Goal: Task Accomplishment & Management: Use online tool/utility

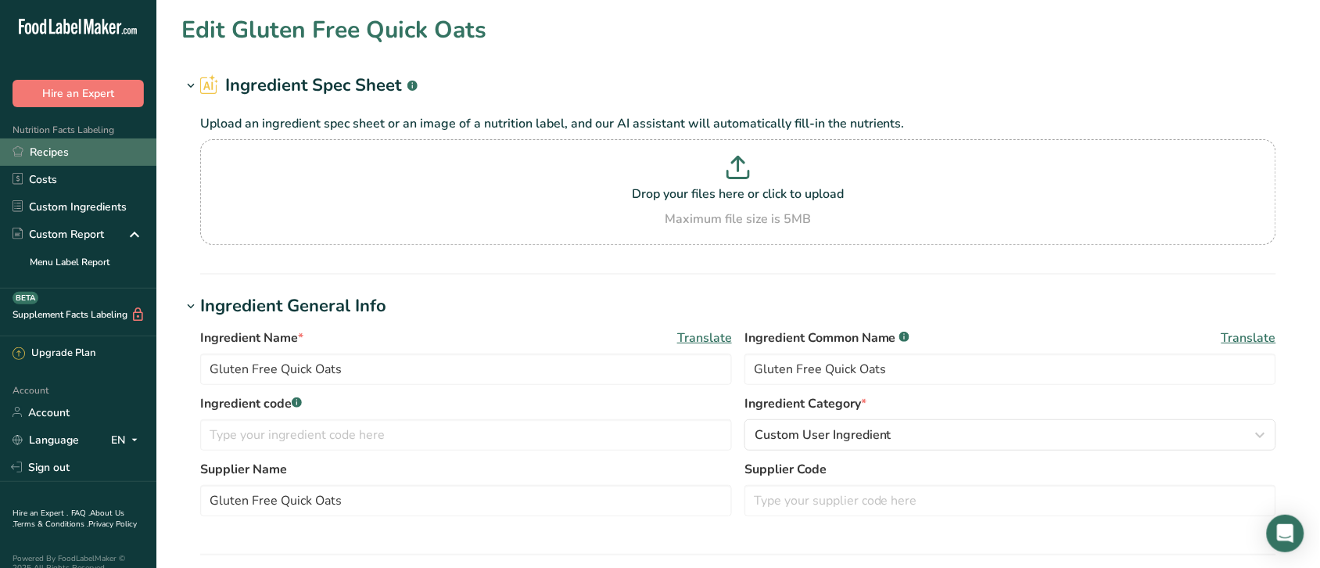
click at [52, 149] on link "Recipes" at bounding box center [78, 151] width 156 height 27
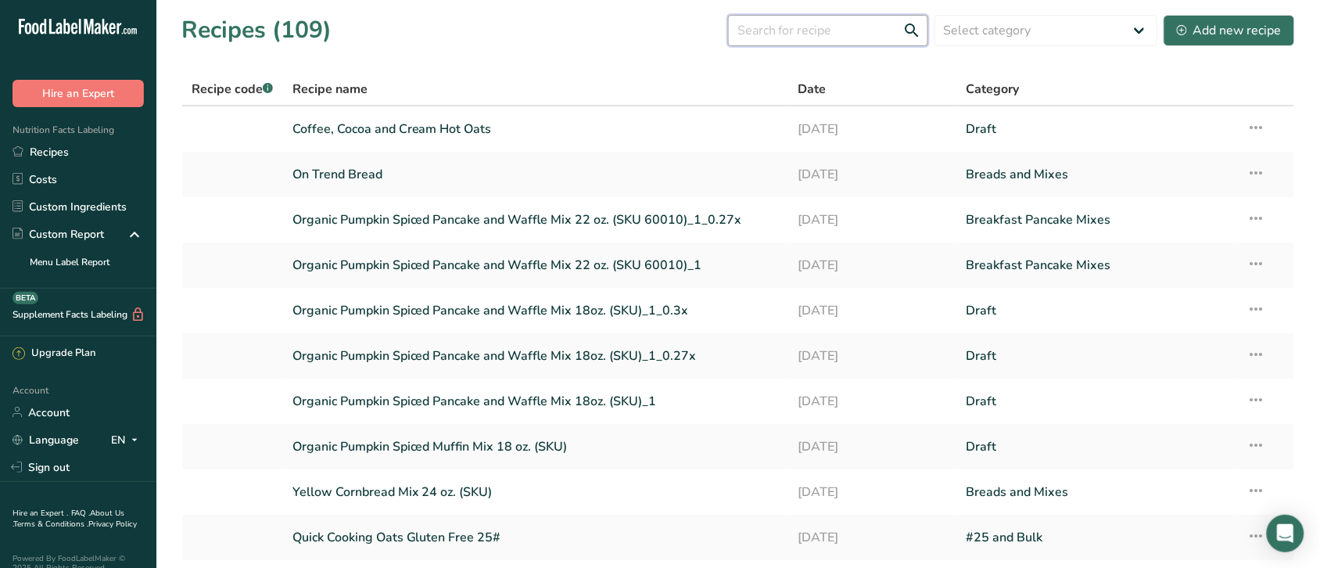
click at [815, 26] on input "text" at bounding box center [828, 30] width 200 height 31
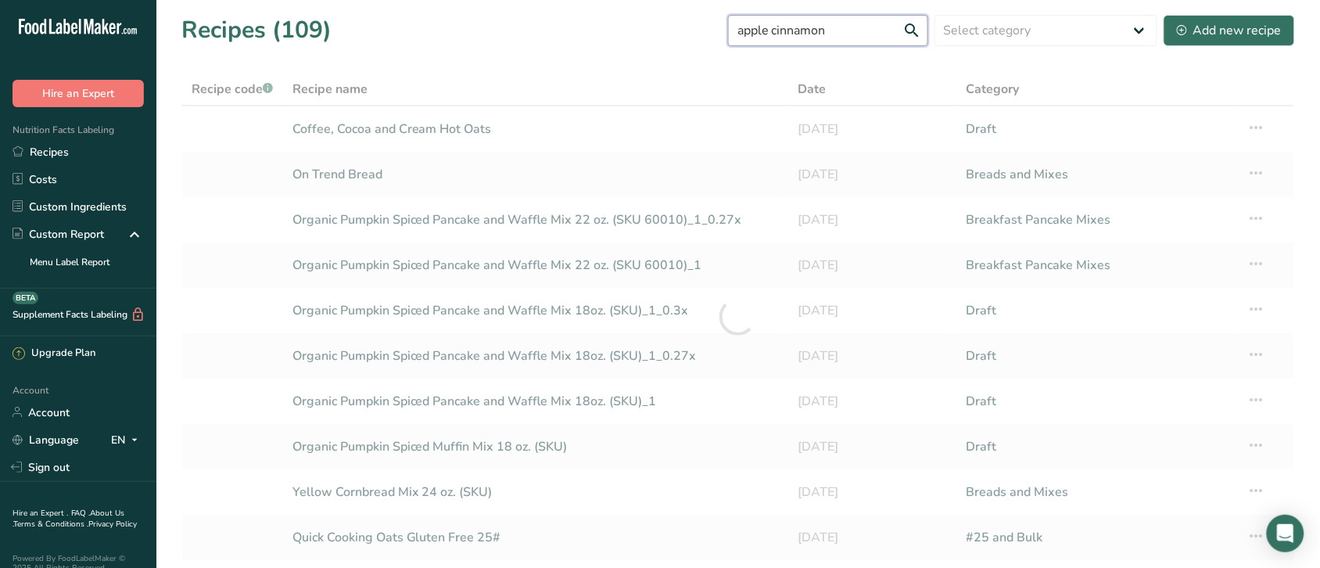
type input "apple cinnamon"
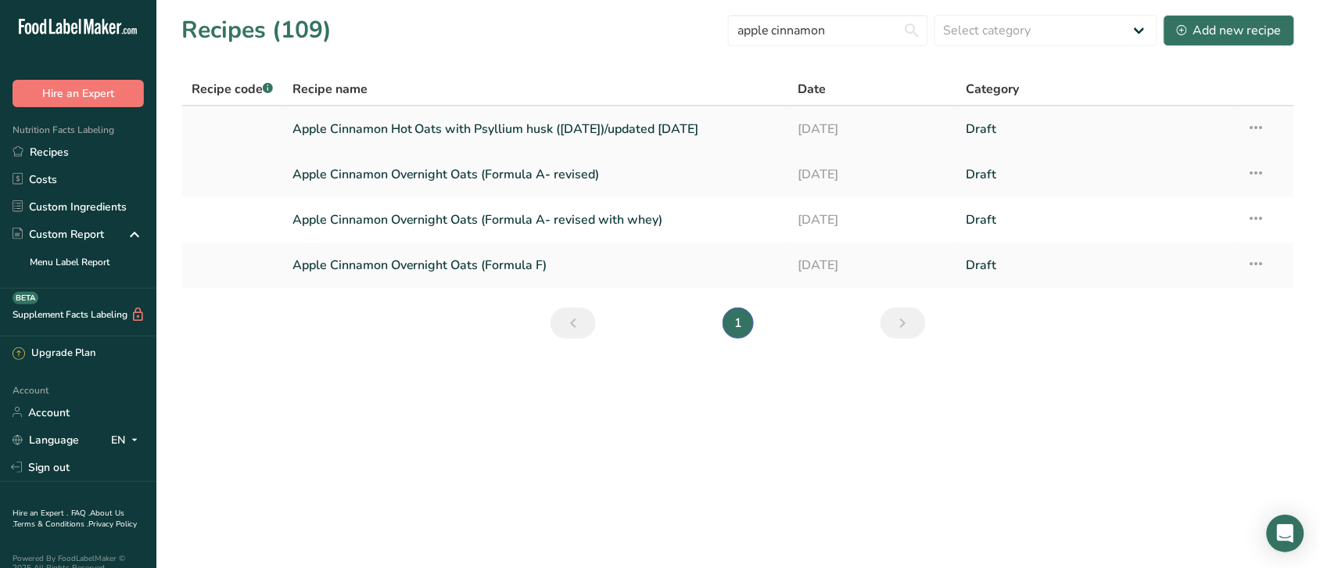
click at [489, 122] on link "Apple Cinnamon Hot Oats with Psyllium husk ([DATE])/updated [DATE]" at bounding box center [535, 129] width 487 height 33
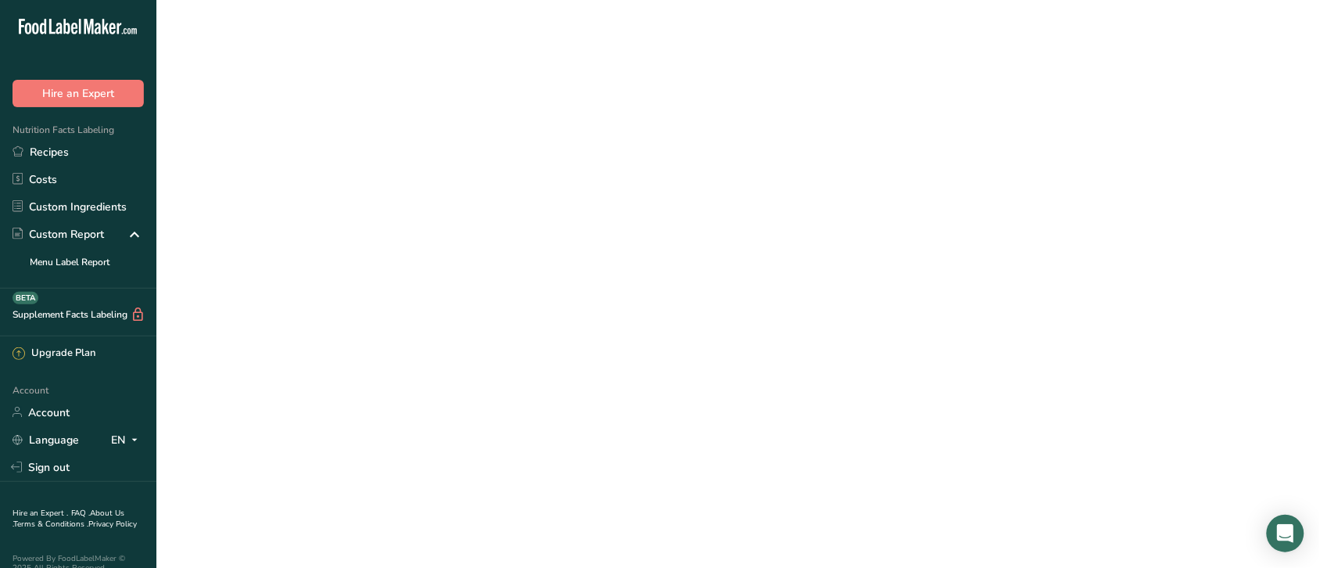
click at [489, 122] on link "Apple Cinnamon Hot Oats with Psyllium husk ([DATE])/updated [DATE]" at bounding box center [535, 129] width 487 height 33
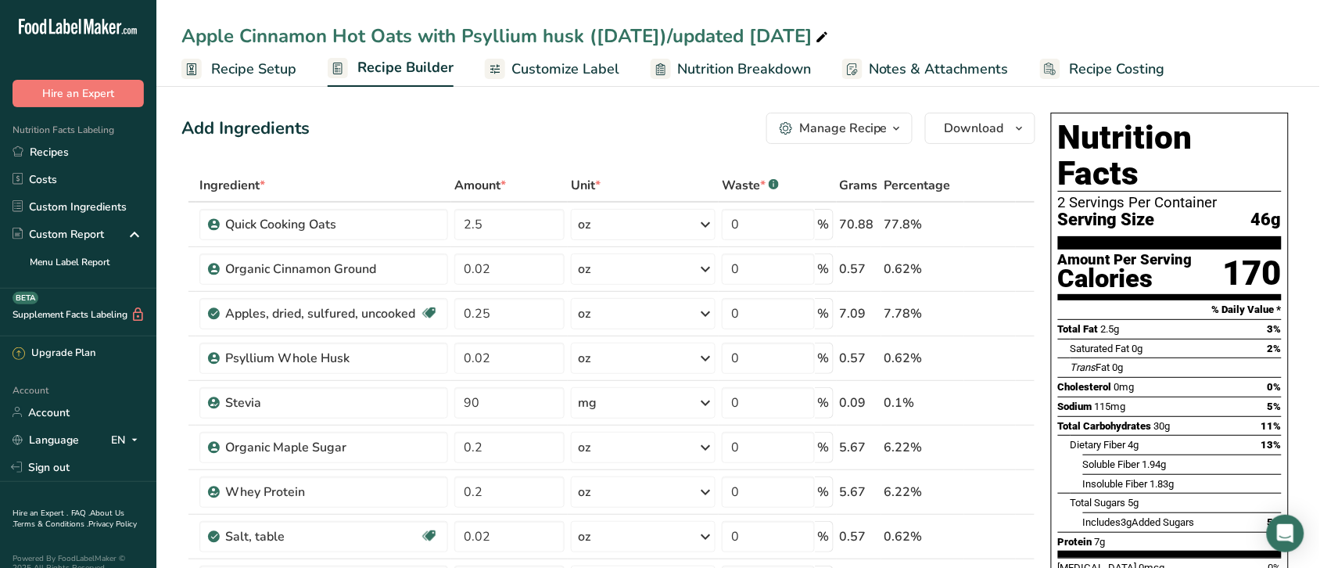
click at [1096, 68] on span "Recipe Costing" at bounding box center [1117, 69] width 95 height 21
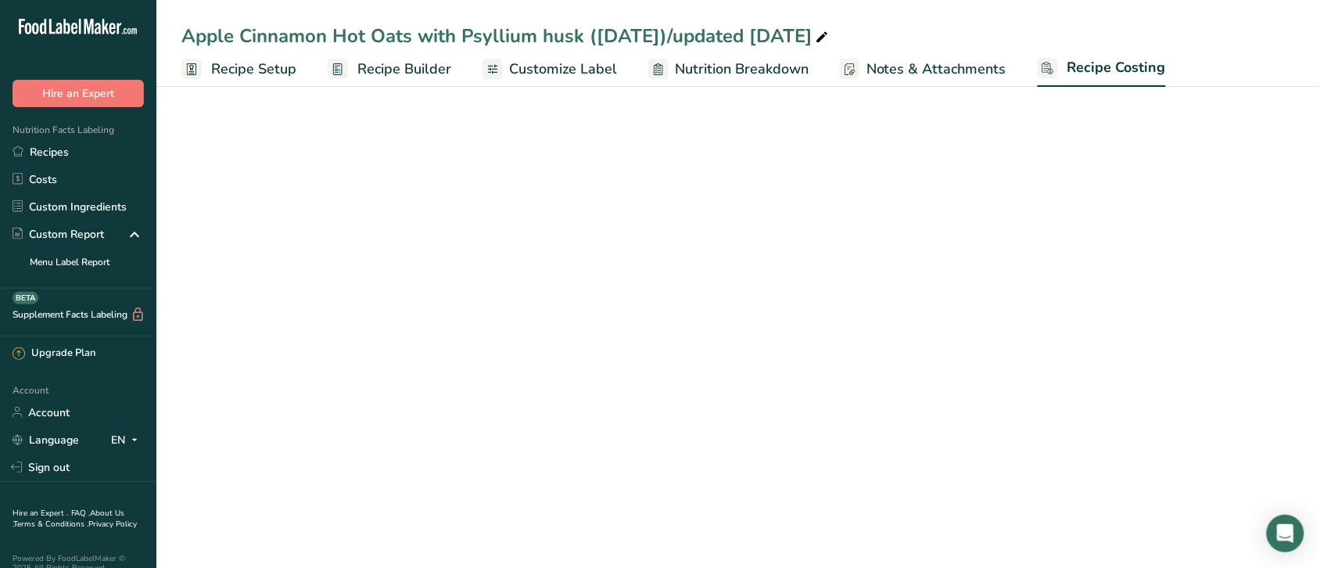
select select "12"
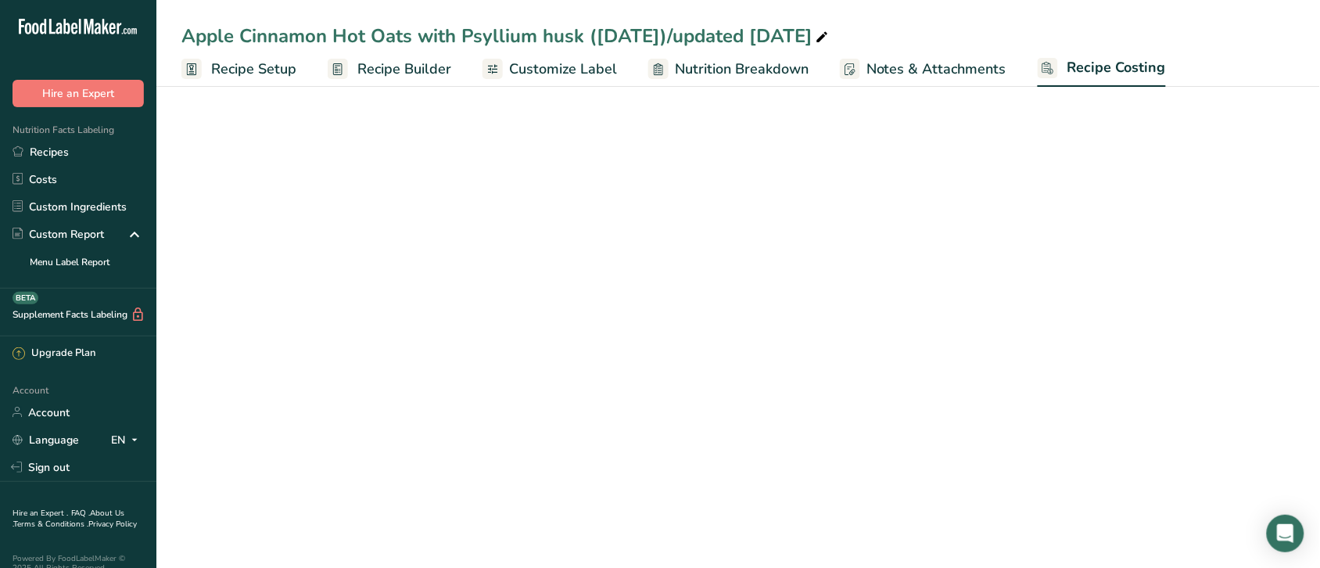
select select "12"
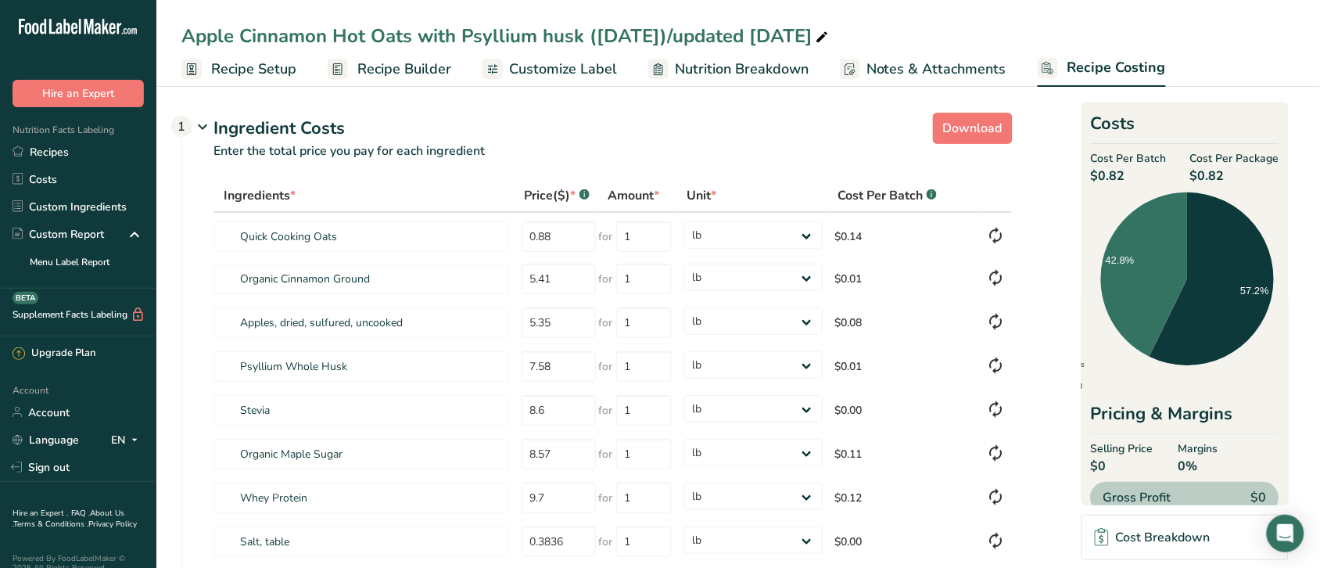
click at [393, 64] on span "Recipe Builder" at bounding box center [404, 69] width 94 height 21
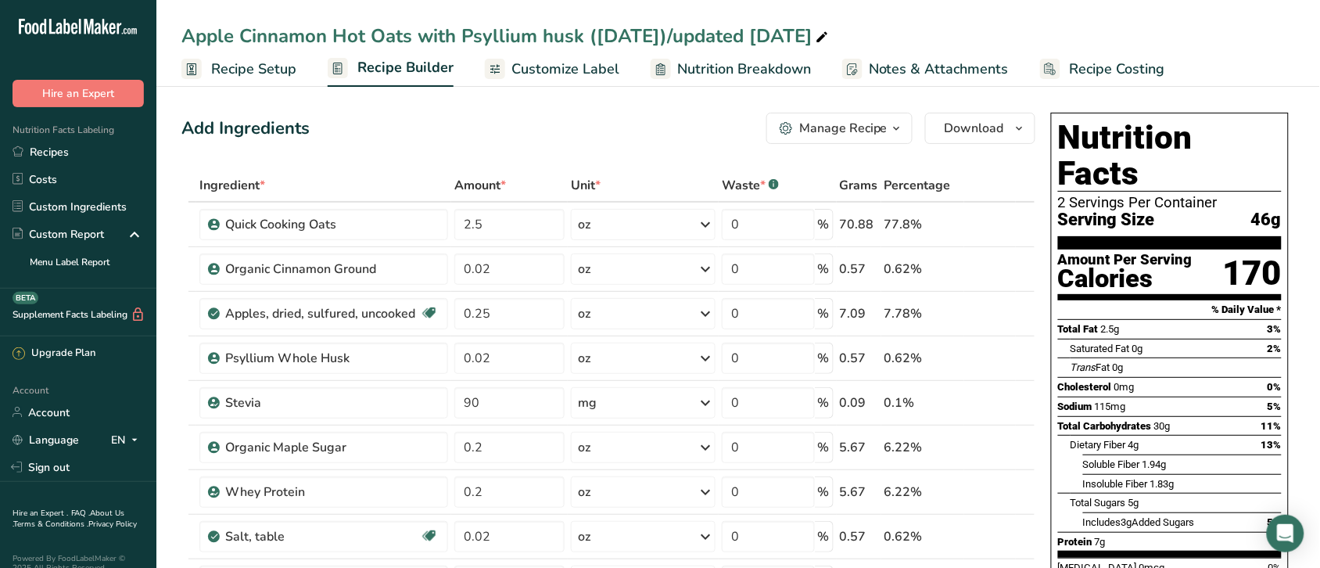
click at [555, 63] on span "Customize Label" at bounding box center [565, 69] width 108 height 21
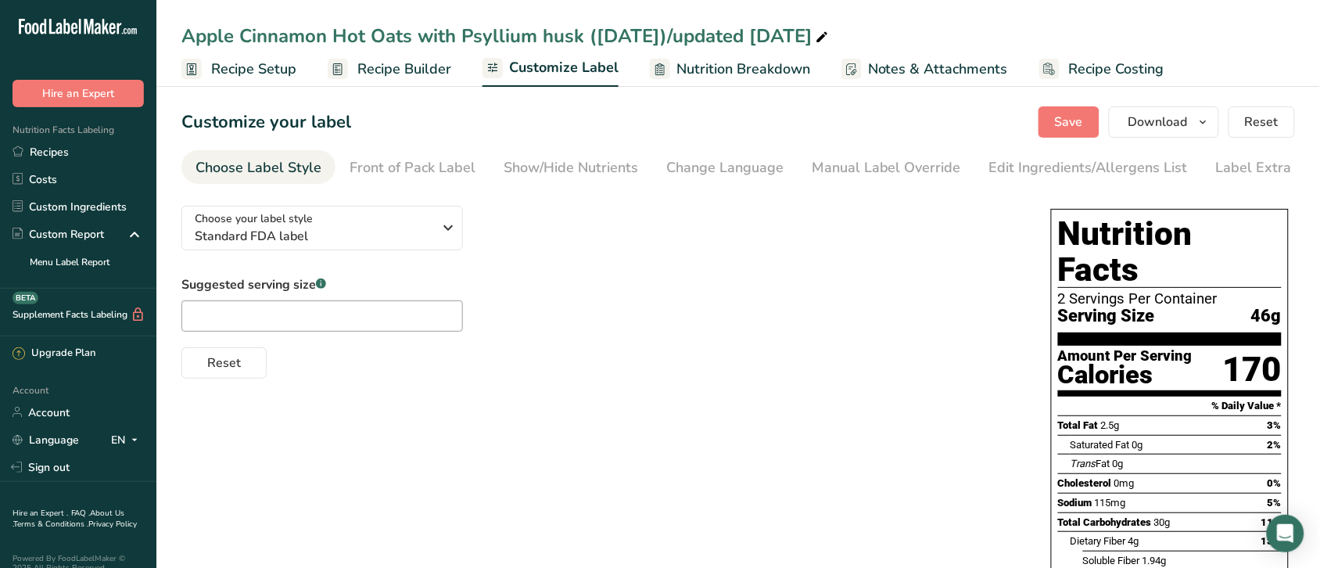
click at [725, 63] on span "Nutrition Breakdown" at bounding box center [743, 69] width 134 height 21
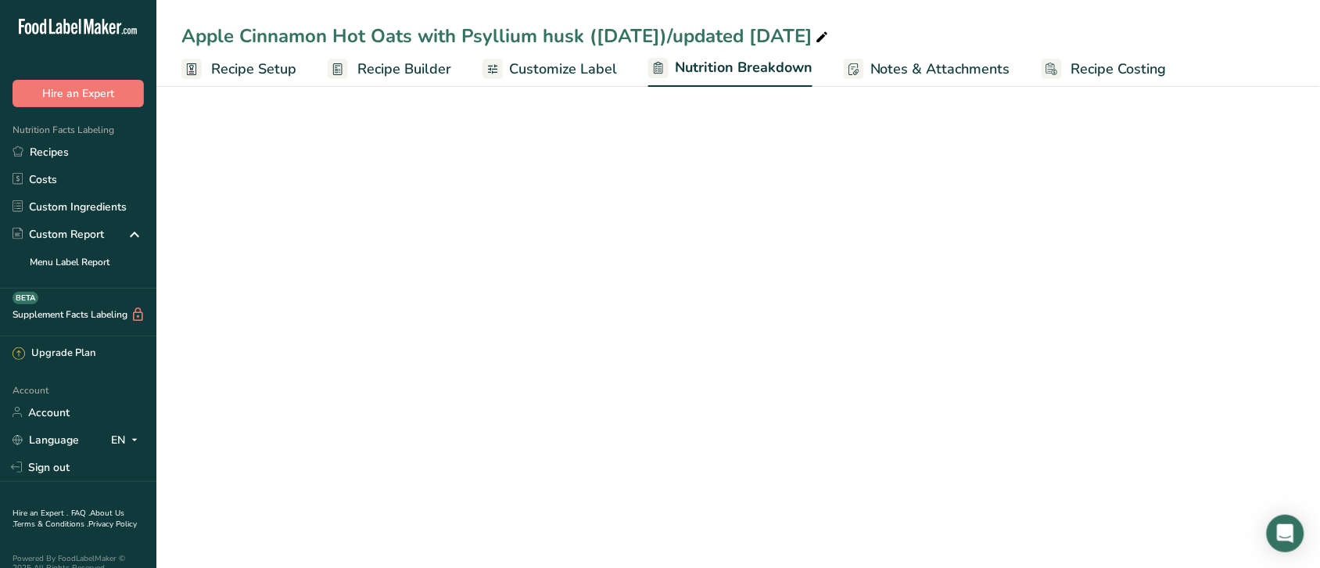
select select "Calories"
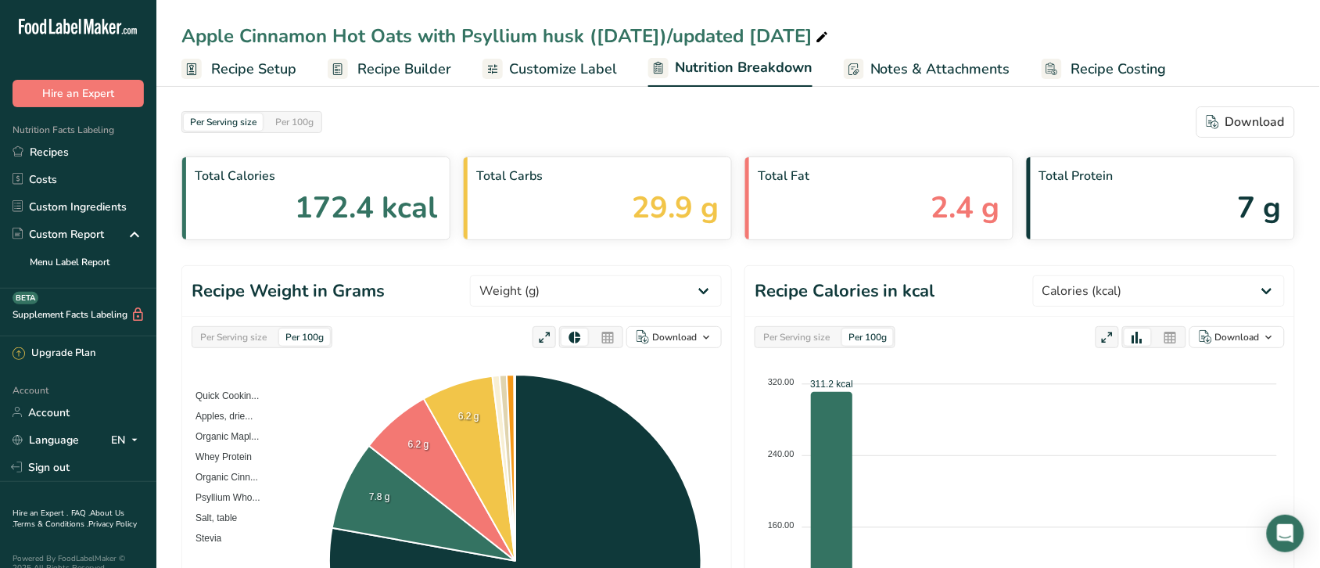
click at [940, 63] on span "Notes & Attachments" at bounding box center [940, 69] width 140 height 21
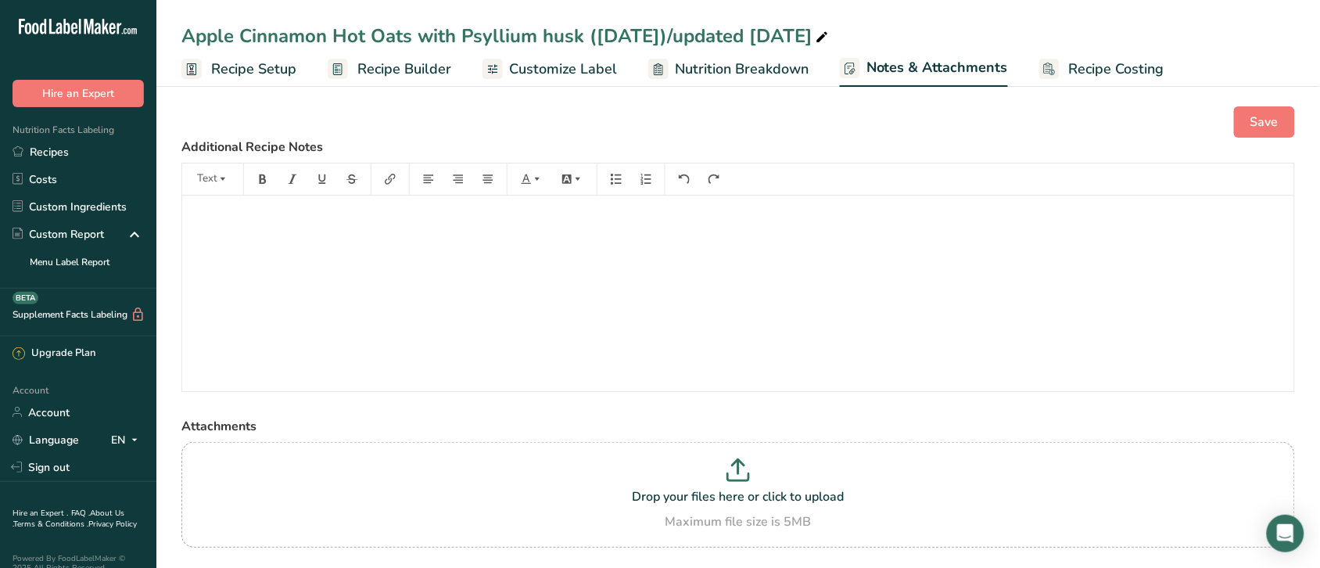
click at [229, 65] on span "Recipe Setup" at bounding box center [253, 69] width 85 height 21
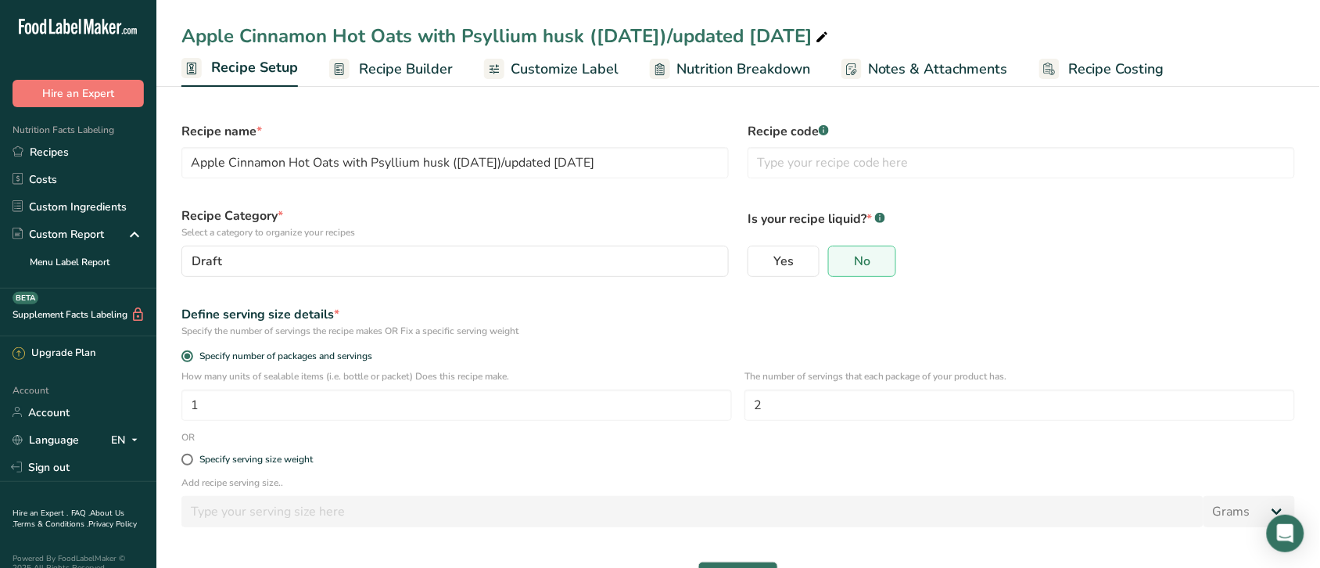
click at [400, 68] on span "Recipe Builder" at bounding box center [406, 69] width 94 height 21
